Goal: Go to known website: Access a specific website the user already knows

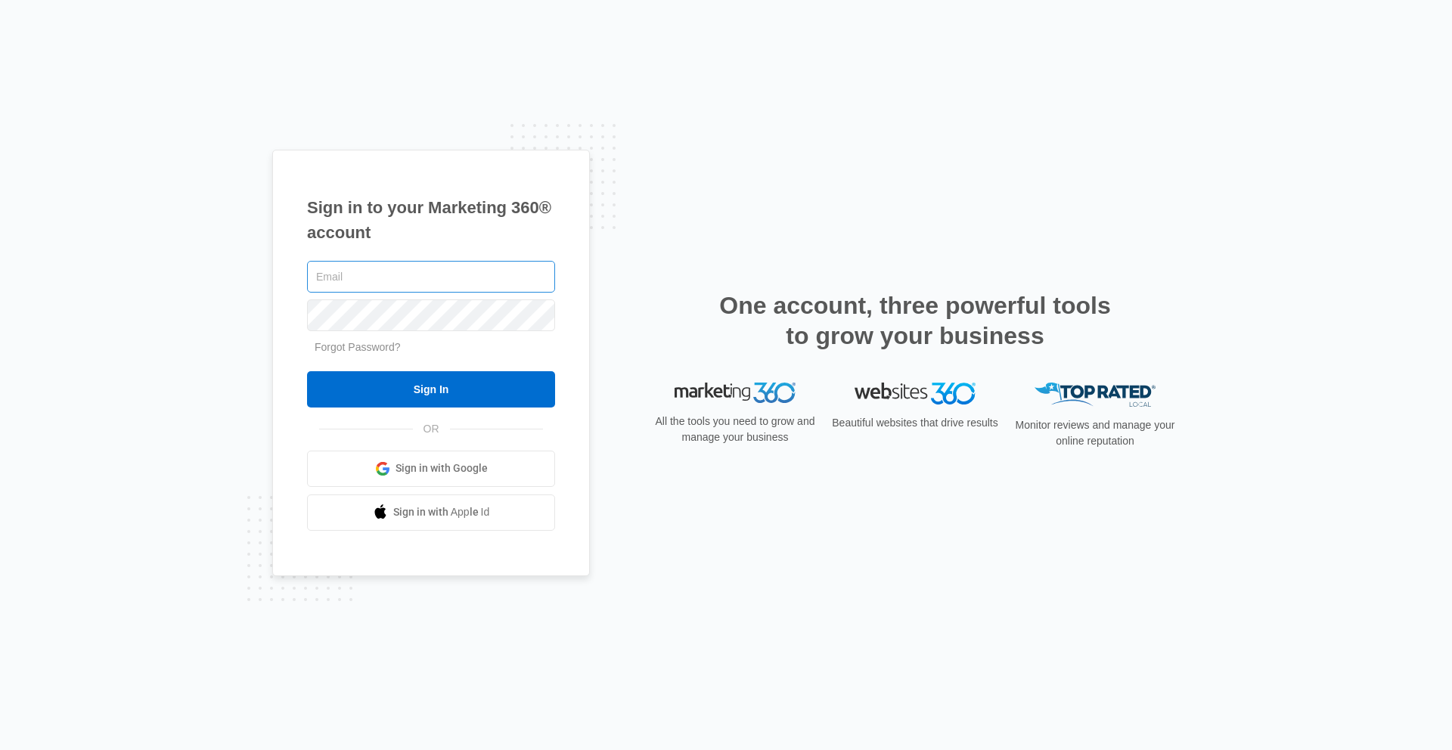
click at [377, 287] on input "text" at bounding box center [431, 277] width 248 height 32
click at [383, 274] on input "text" at bounding box center [431, 277] width 248 height 32
type input "[EMAIL_ADDRESS][DOMAIN_NAME]"
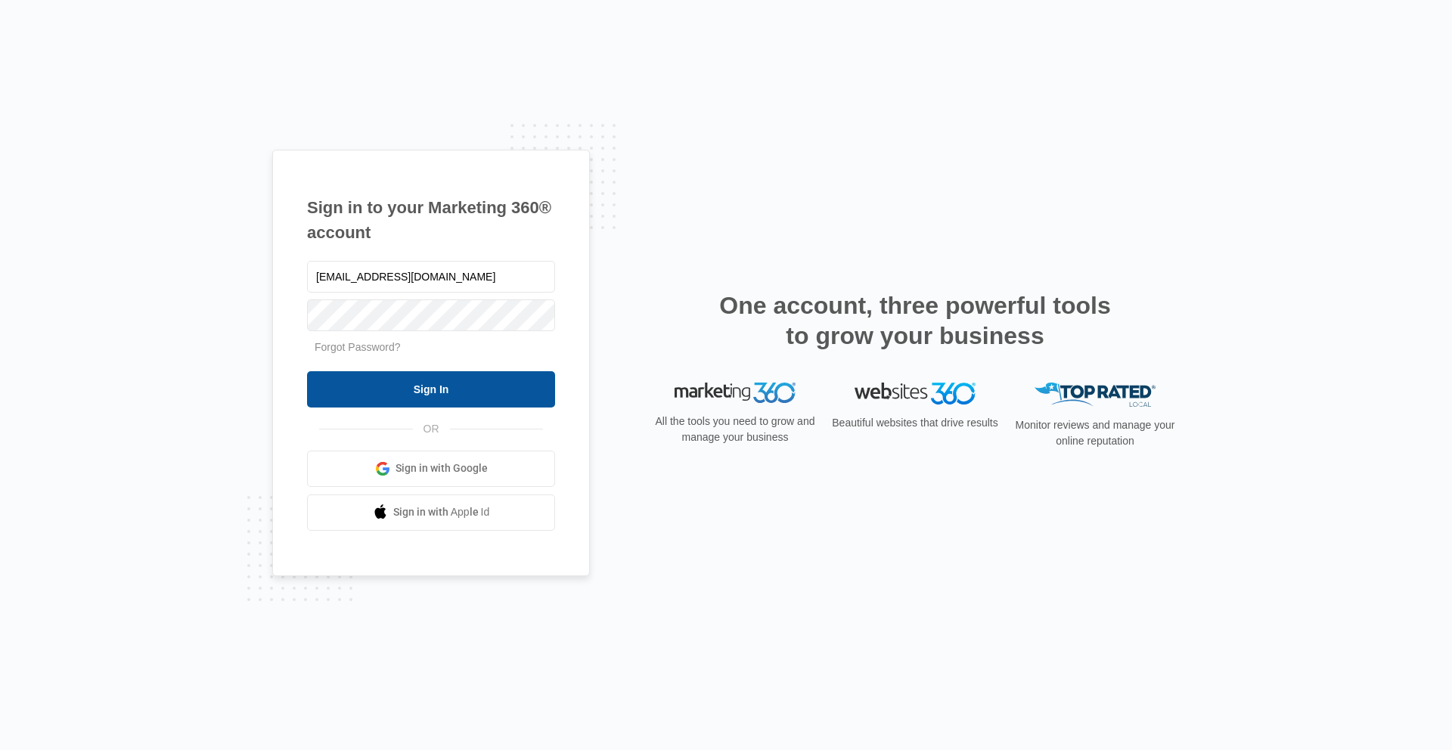
click at [409, 384] on input "Sign In" at bounding box center [431, 389] width 248 height 36
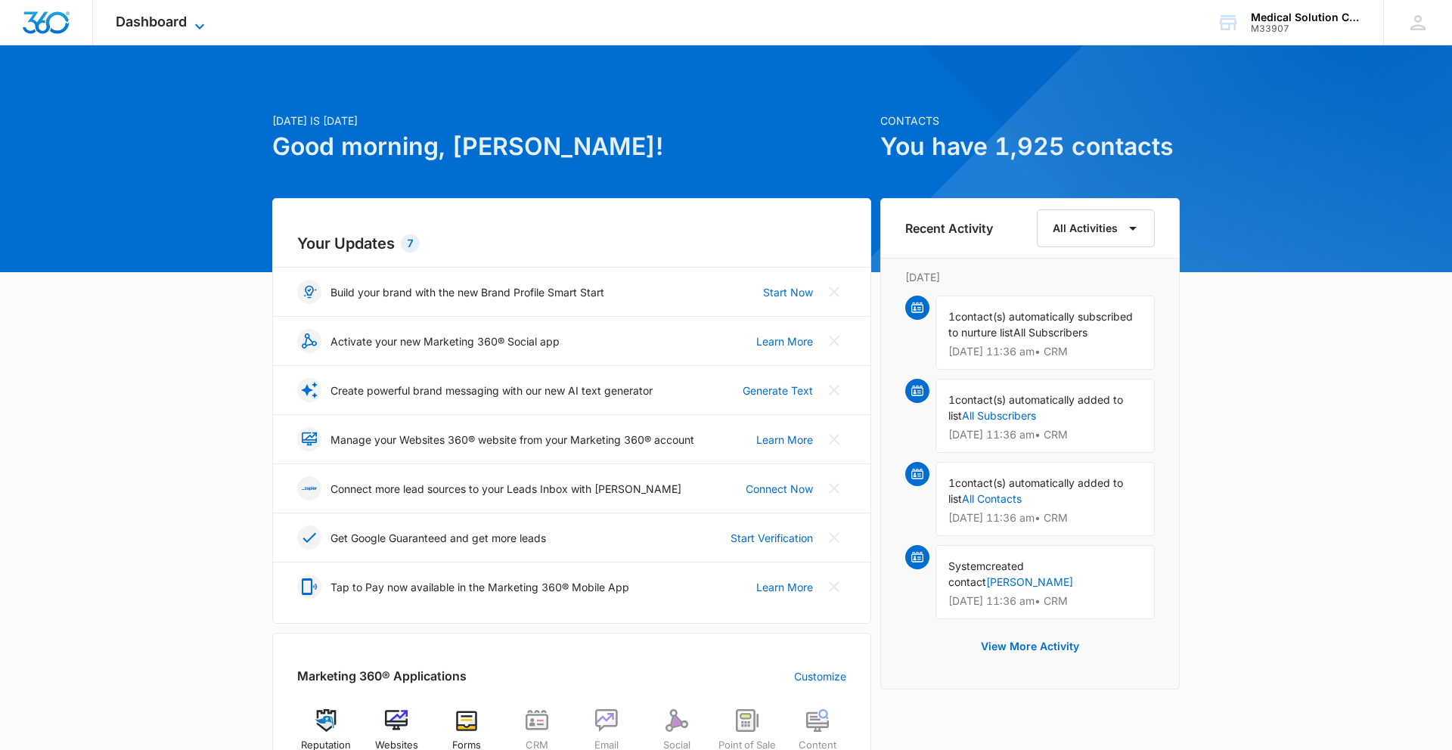
click at [186, 23] on span "Dashboard" at bounding box center [151, 22] width 71 height 16
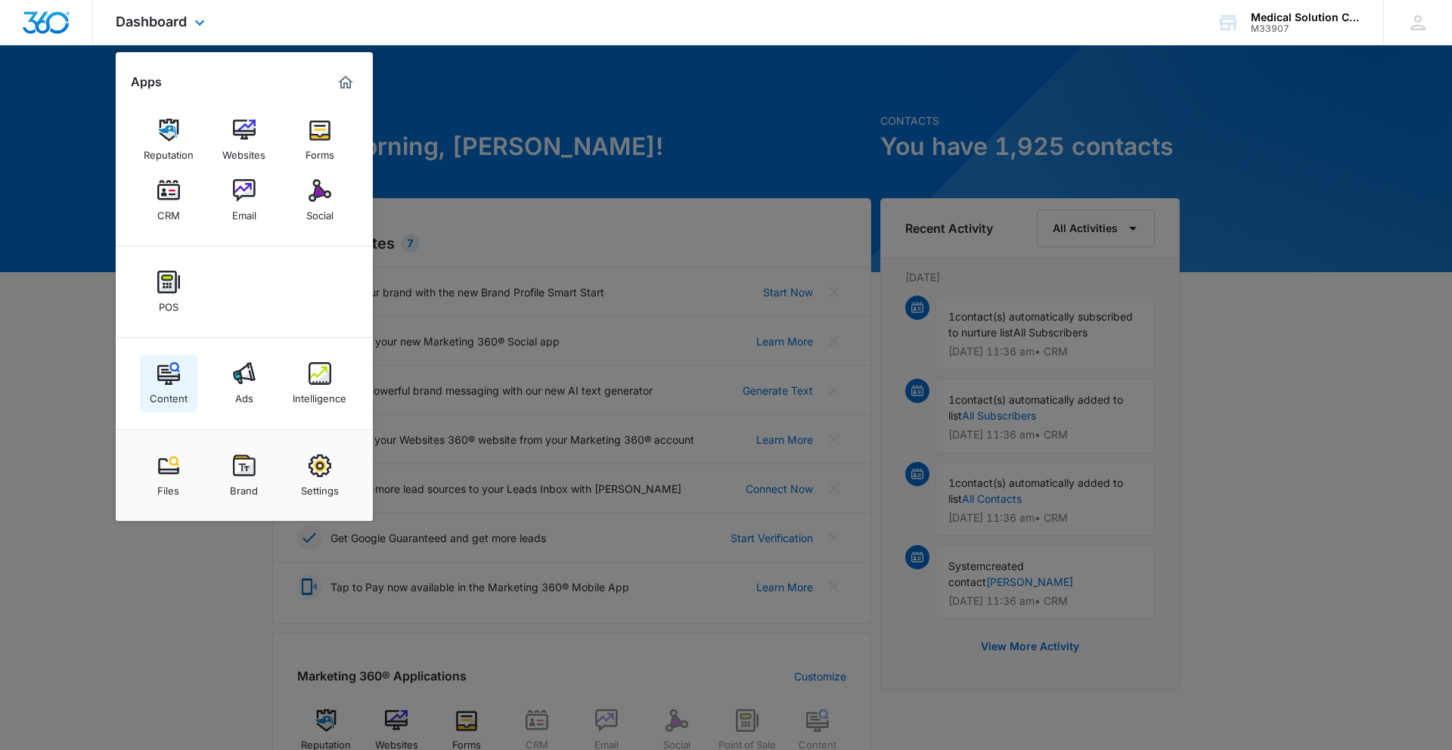
click at [175, 370] on img at bounding box center [168, 373] width 23 height 23
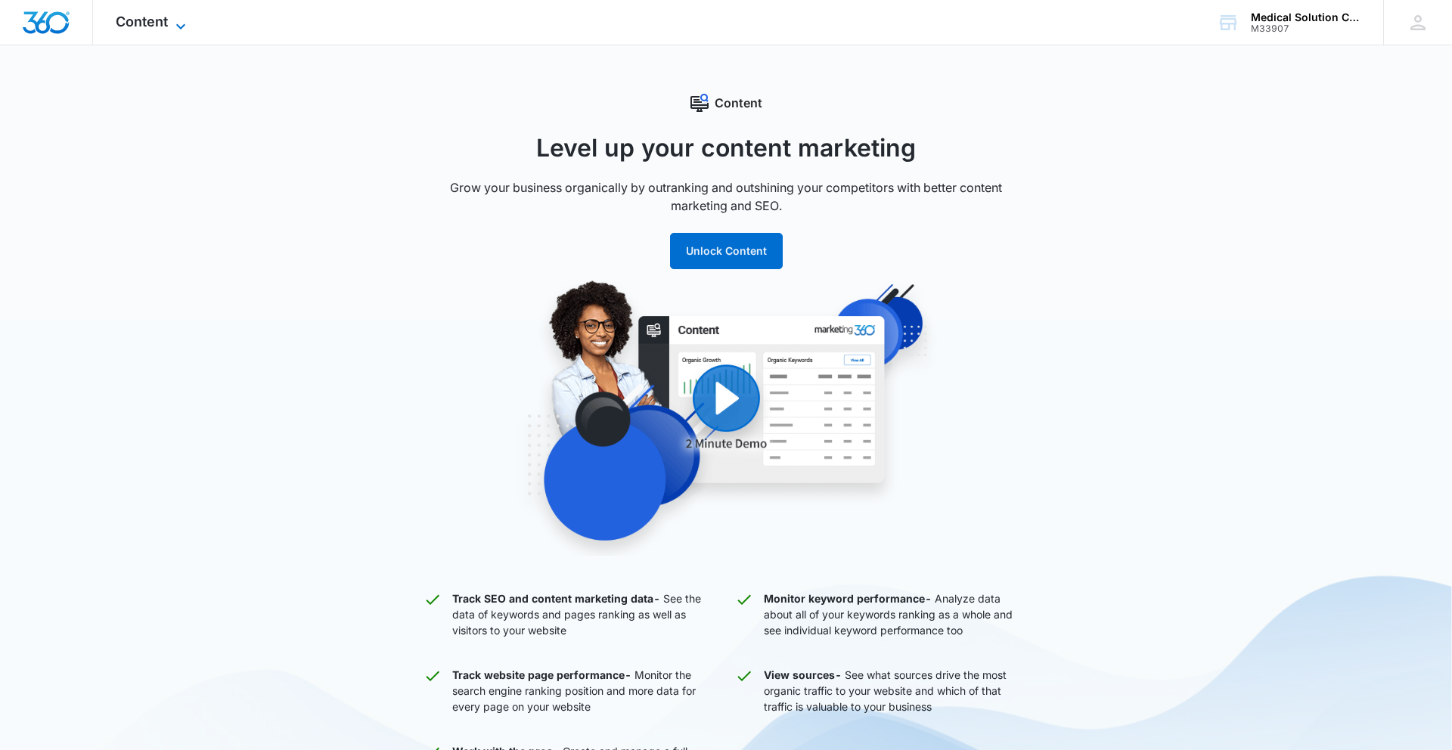
click at [184, 19] on icon at bounding box center [181, 26] width 18 height 18
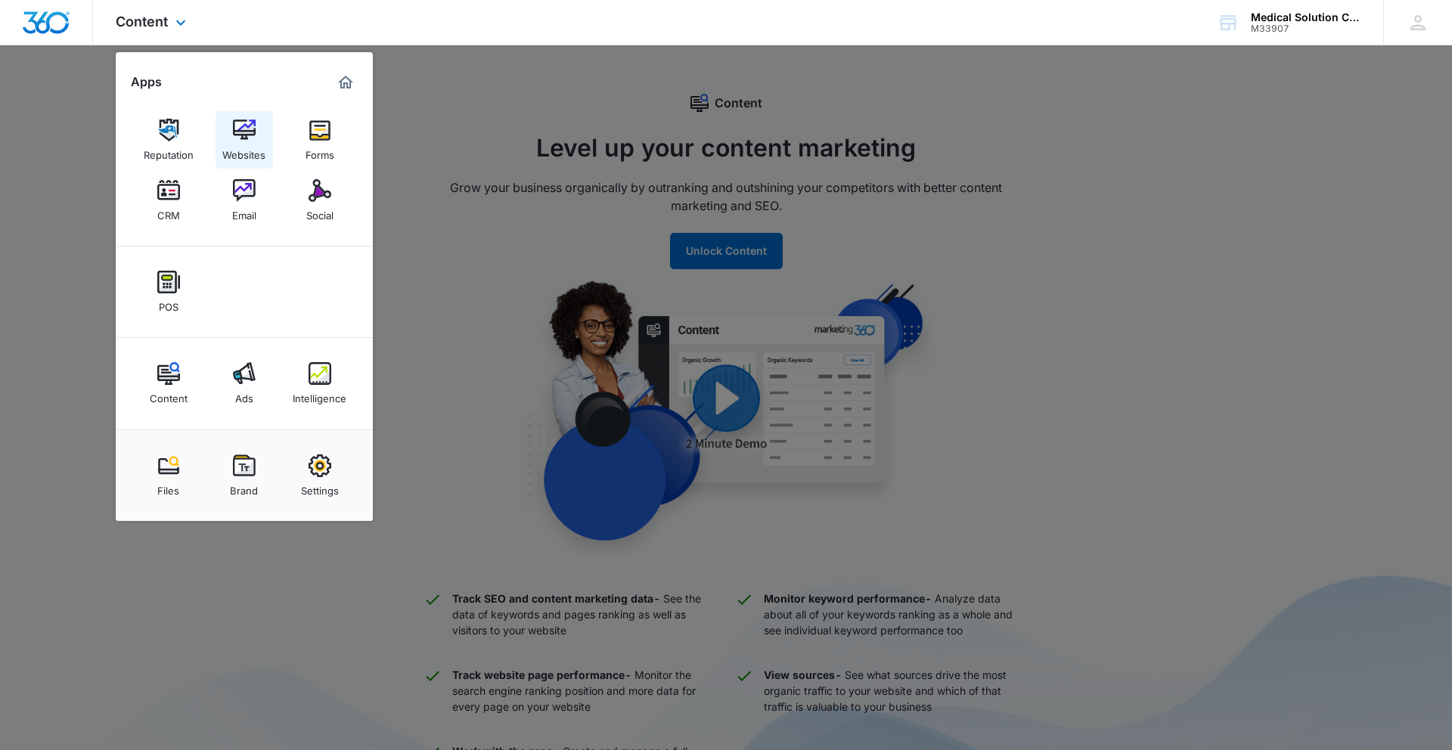
click at [244, 132] on img at bounding box center [244, 130] width 23 height 23
